Goal: Task Accomplishment & Management: Manage account settings

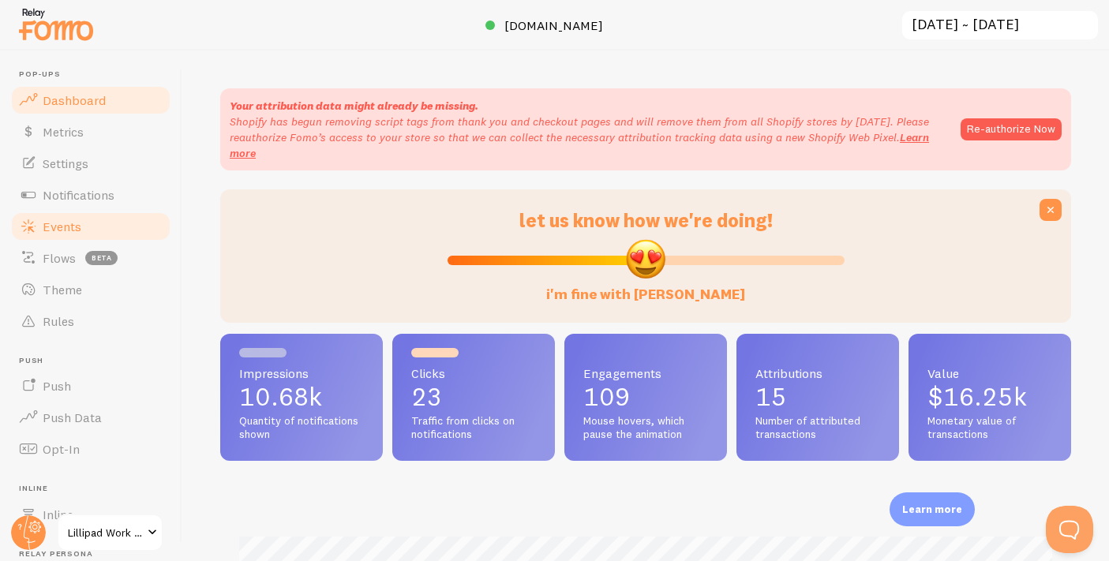
click at [63, 223] on span "Events" at bounding box center [62, 227] width 39 height 16
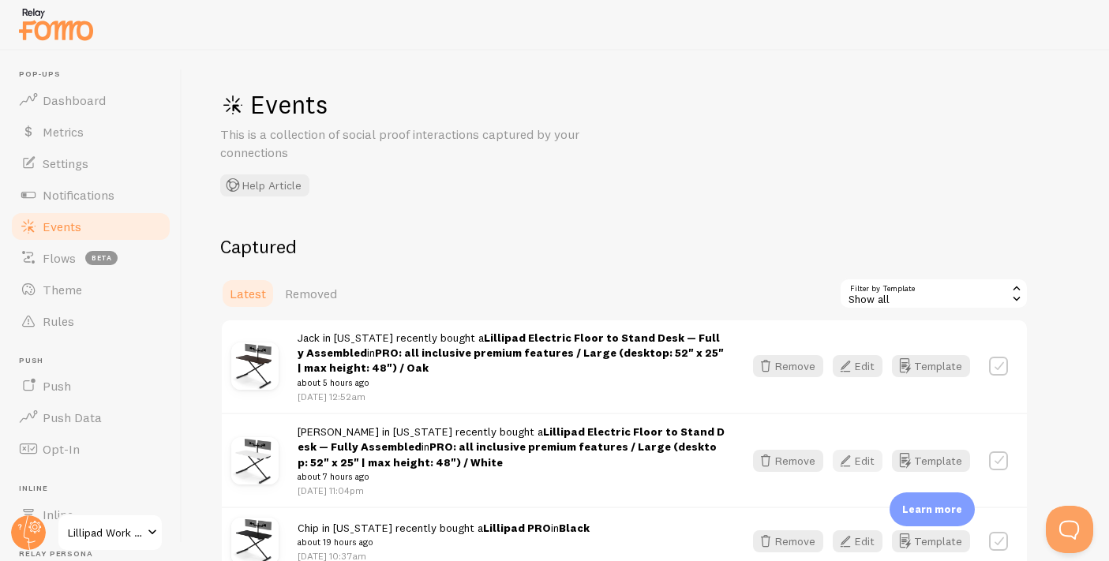
click at [869, 460] on button "Edit" at bounding box center [857, 461] width 50 height 22
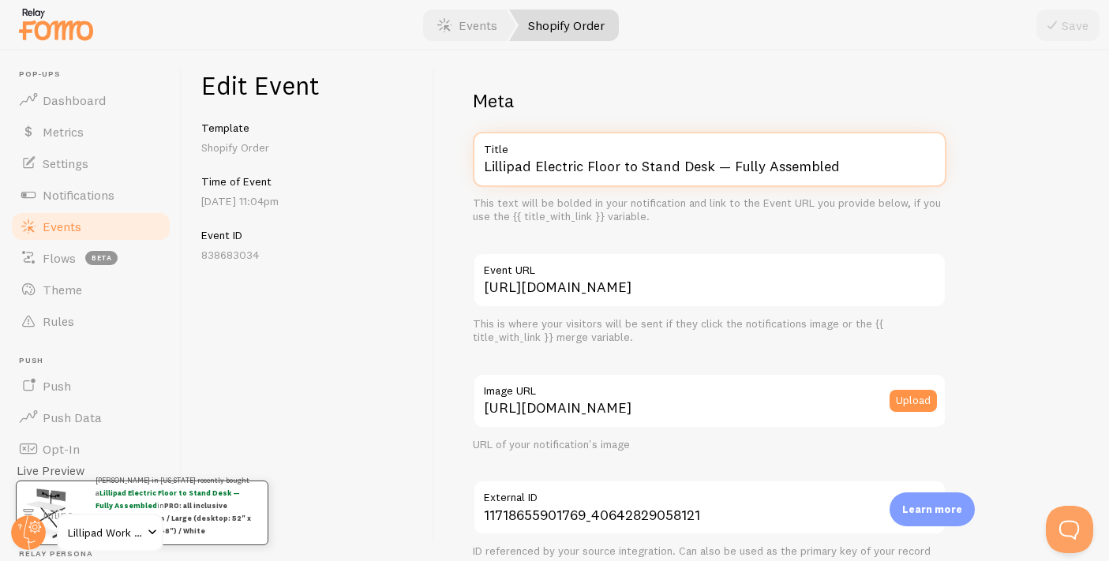
drag, startPoint x: 533, startPoint y: 163, endPoint x: 702, endPoint y: 181, distance: 170.6
click at [700, 181] on input "Lillipad Electric Floor to Stand Desk — Fully Assembled" at bounding box center [709, 159] width 473 height 55
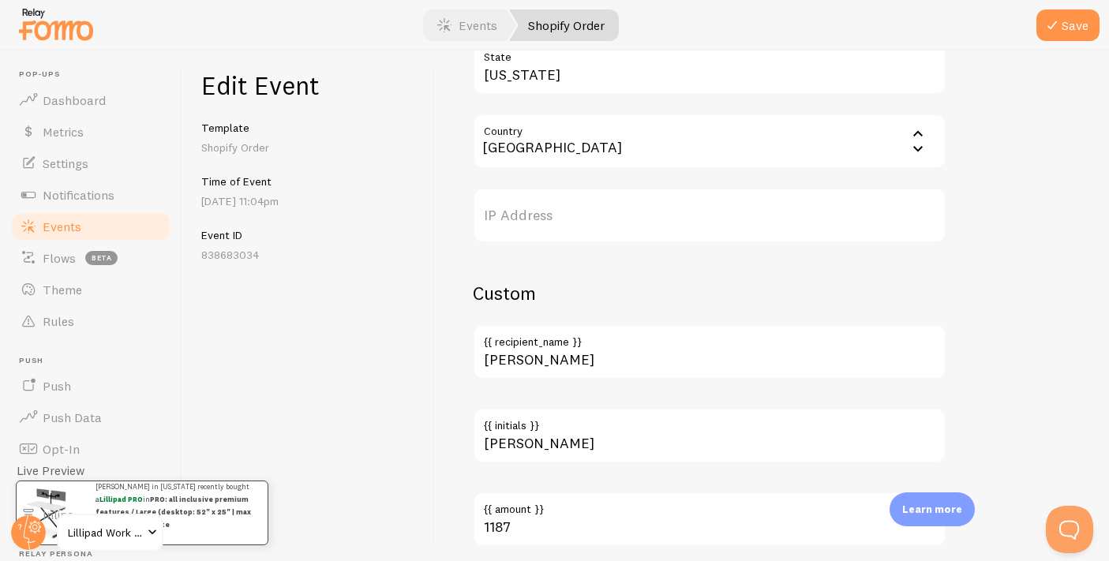
scroll to position [972, 0]
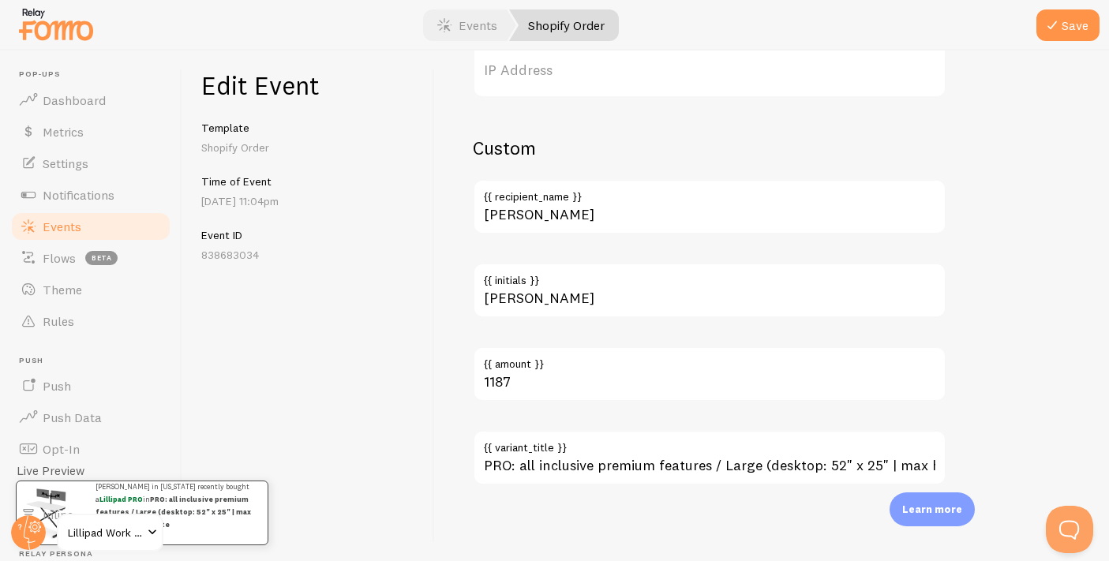
type input "Lillipad PRO"
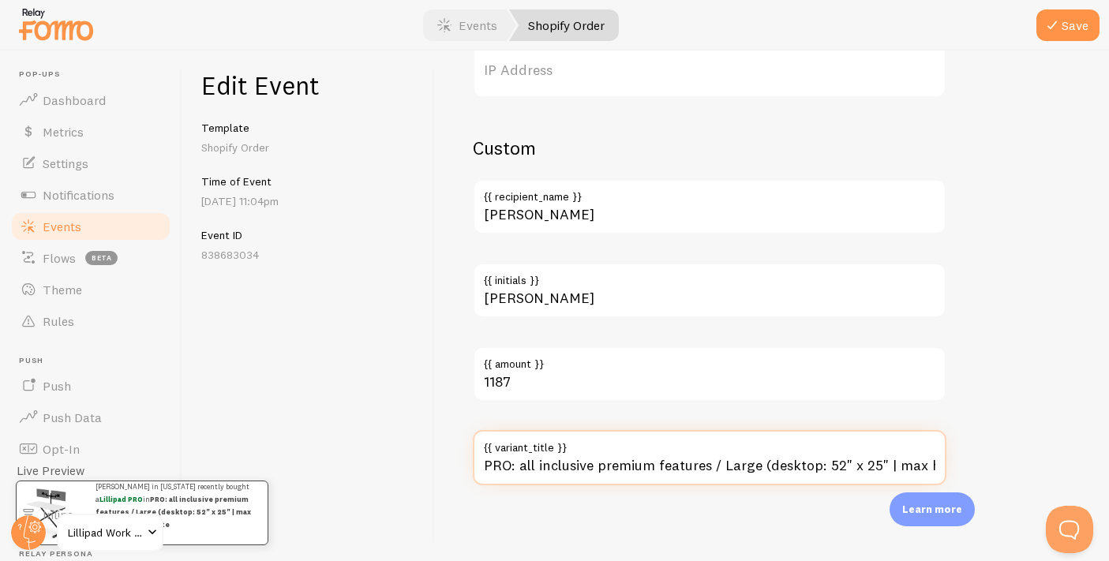
click at [617, 460] on input "PRO: all inclusive premium features / Large (desktop: 52" x 25" | max height: 4…" at bounding box center [709, 457] width 473 height 55
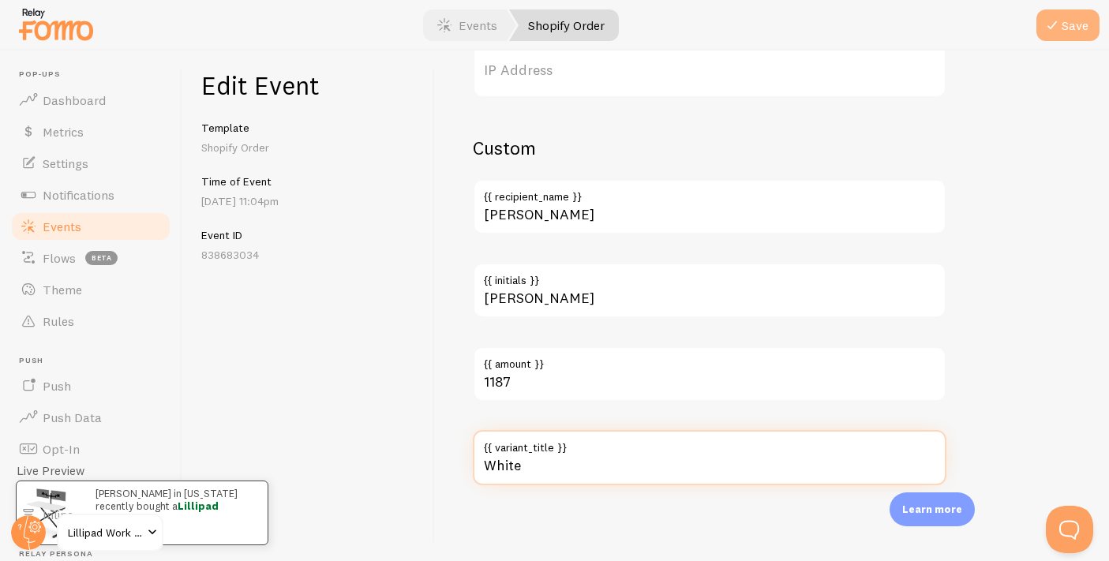
type input "White"
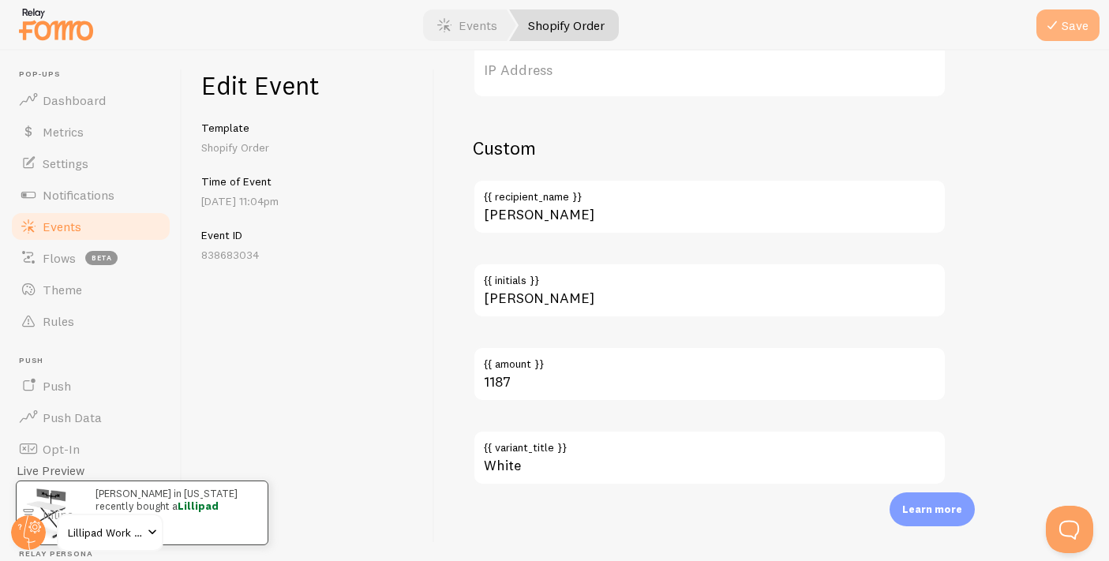
click at [1071, 15] on button "Save" at bounding box center [1067, 25] width 63 height 32
click at [110, 222] on link "Events" at bounding box center [90, 227] width 163 height 32
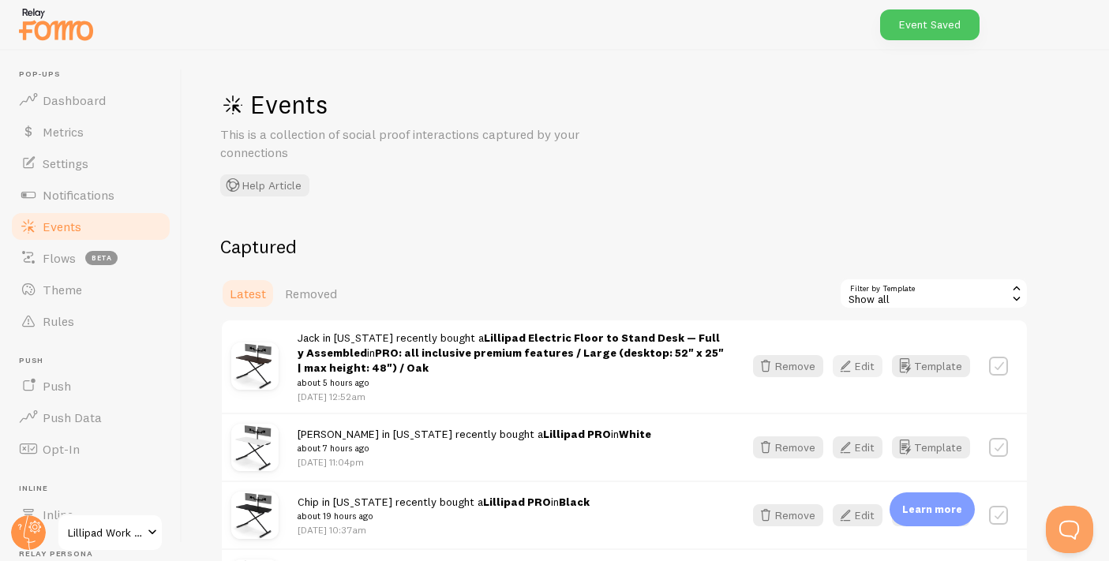
click at [870, 363] on button "Edit" at bounding box center [857, 366] width 50 height 22
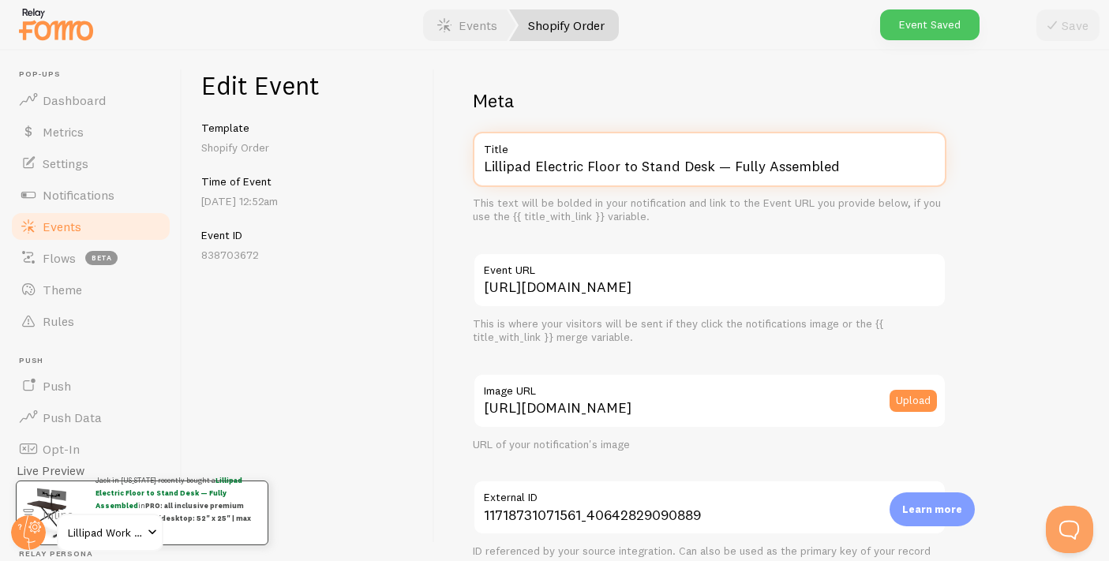
drag, startPoint x: 537, startPoint y: 166, endPoint x: 656, endPoint y: 246, distance: 144.0
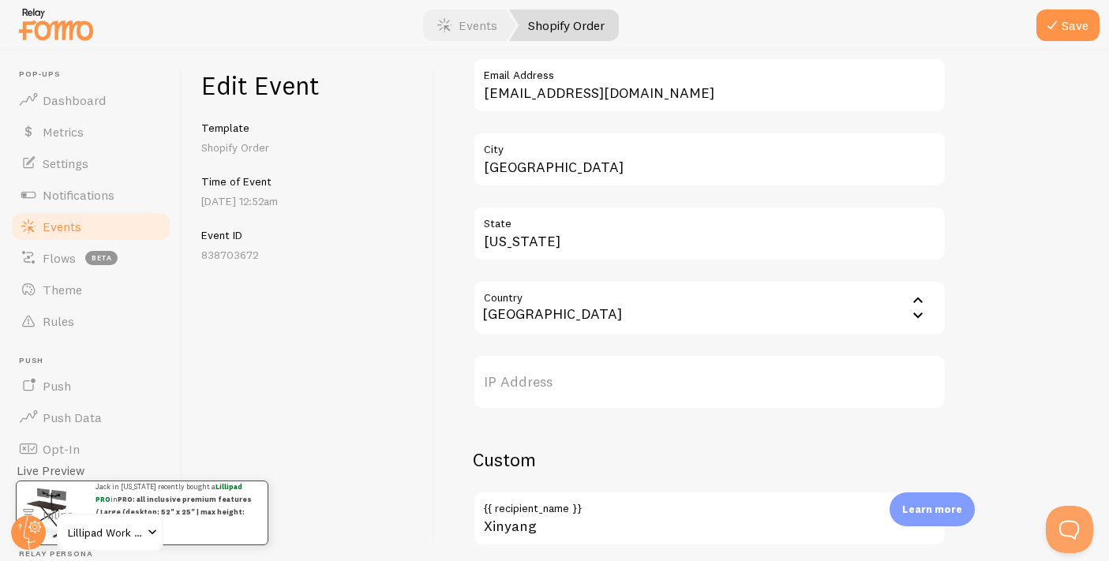
scroll to position [972, 0]
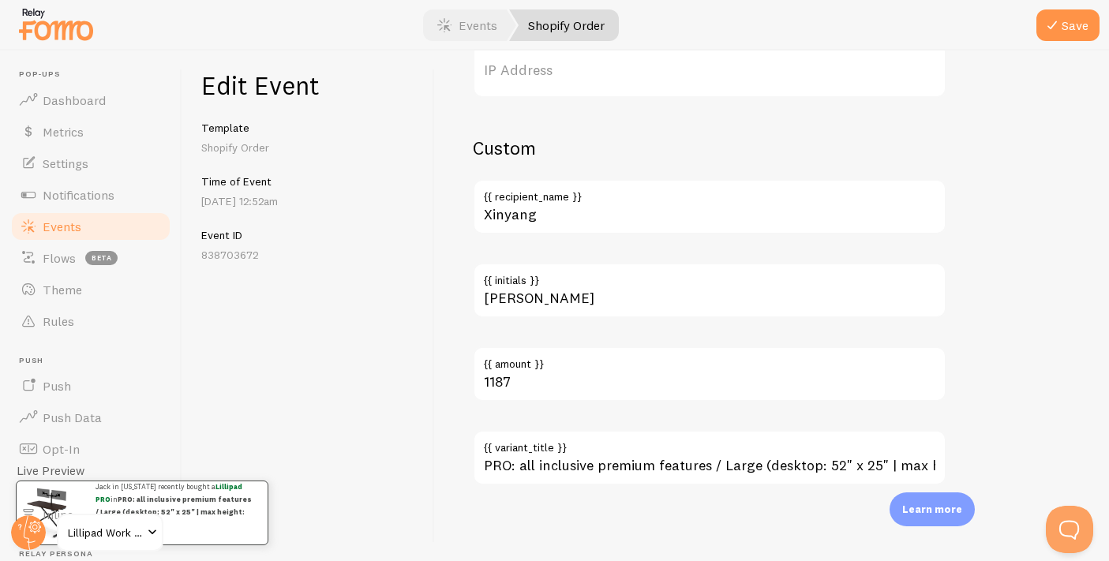
type input "Lillipad PRO"
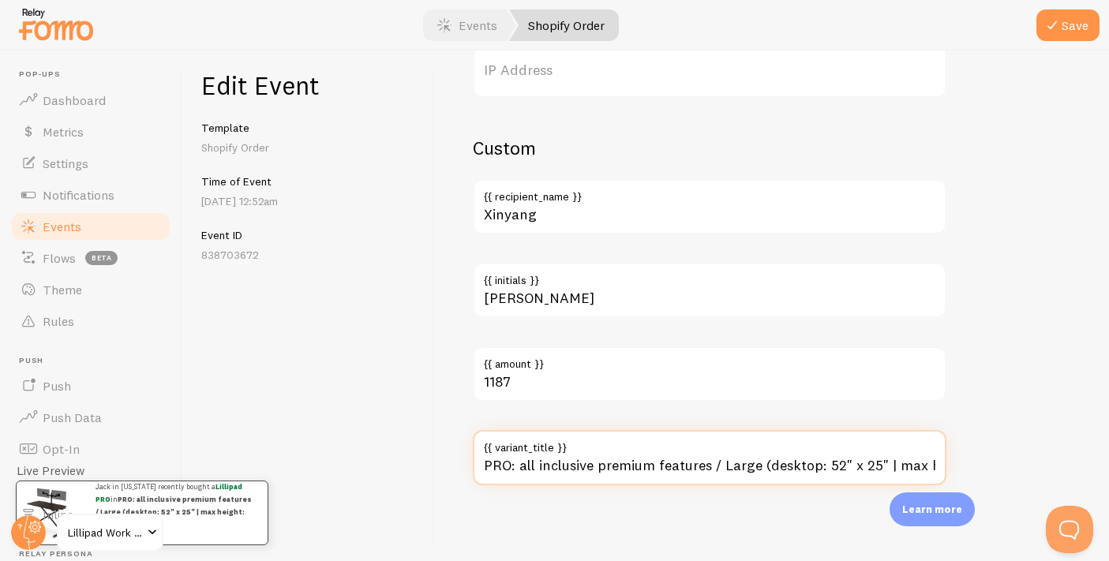
click at [581, 466] on input "PRO: all inclusive premium features / Large (desktop: 52" x 25" | max height: 4…" at bounding box center [709, 457] width 473 height 55
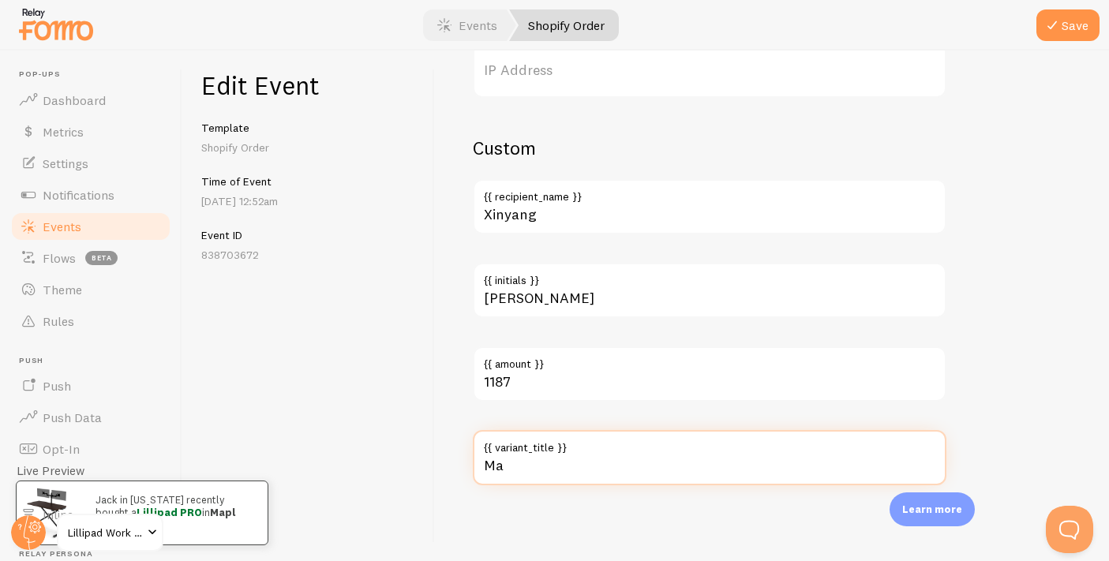
type input "M"
type input "Oak"
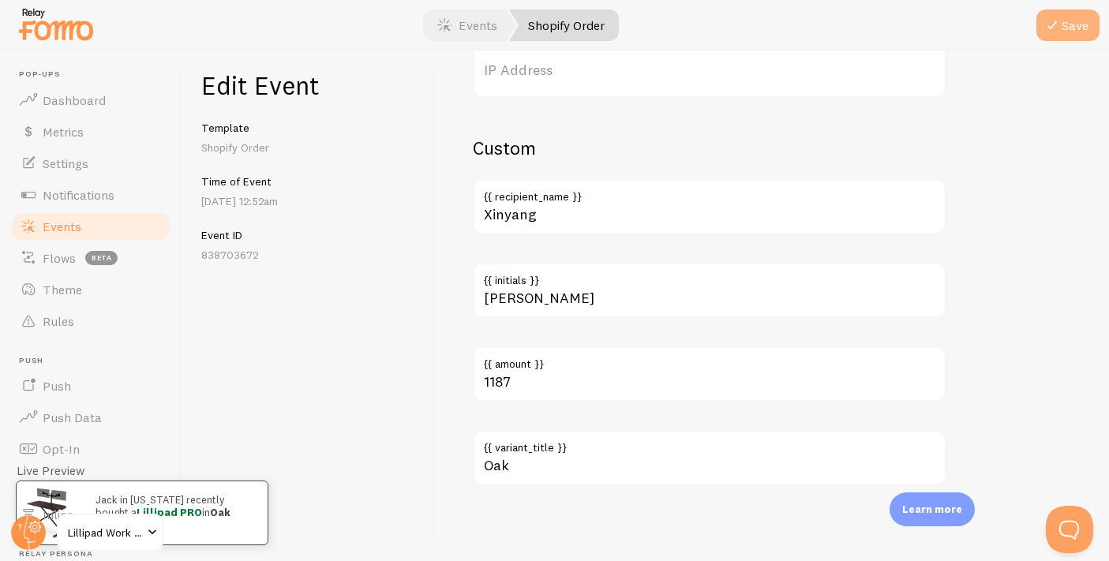
click at [1075, 32] on button "Save" at bounding box center [1067, 25] width 63 height 32
